Goal: Task Accomplishment & Management: Use online tool/utility

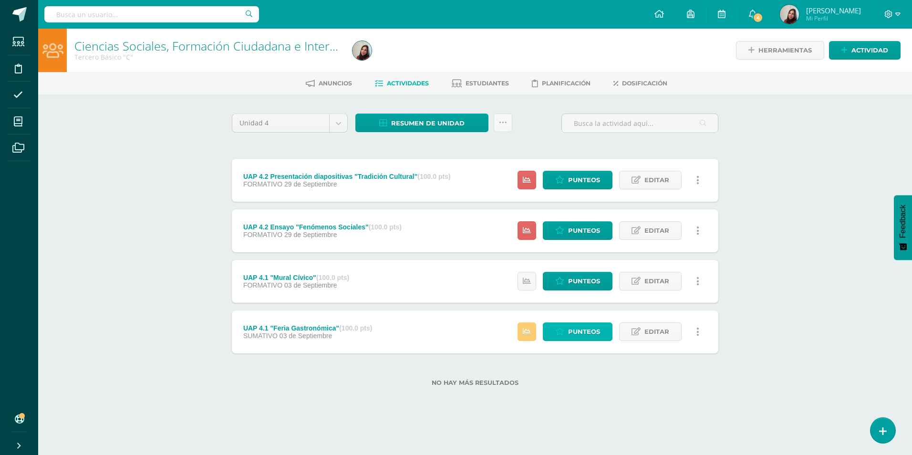
click at [586, 331] on span "Punteos" at bounding box center [584, 332] width 32 height 18
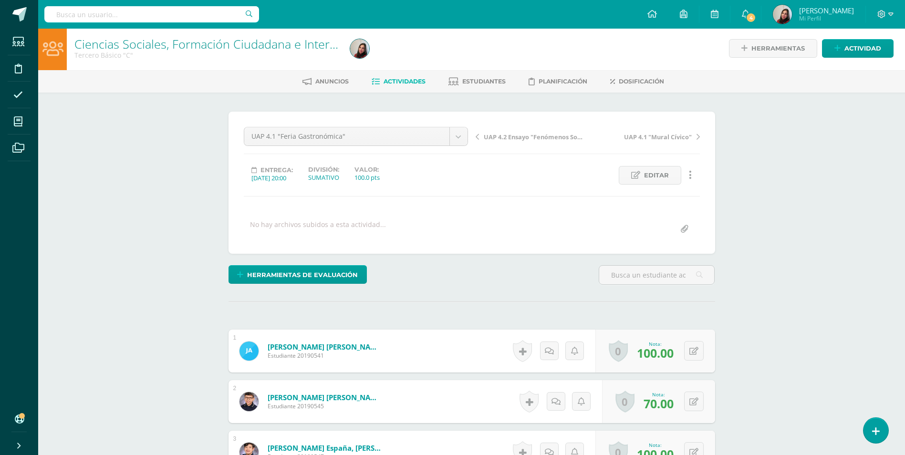
scroll to position [2, 0]
click at [697, 401] on icon at bounding box center [700, 401] width 10 height 8
type input "90"
